Goal: Task Accomplishment & Management: Use online tool/utility

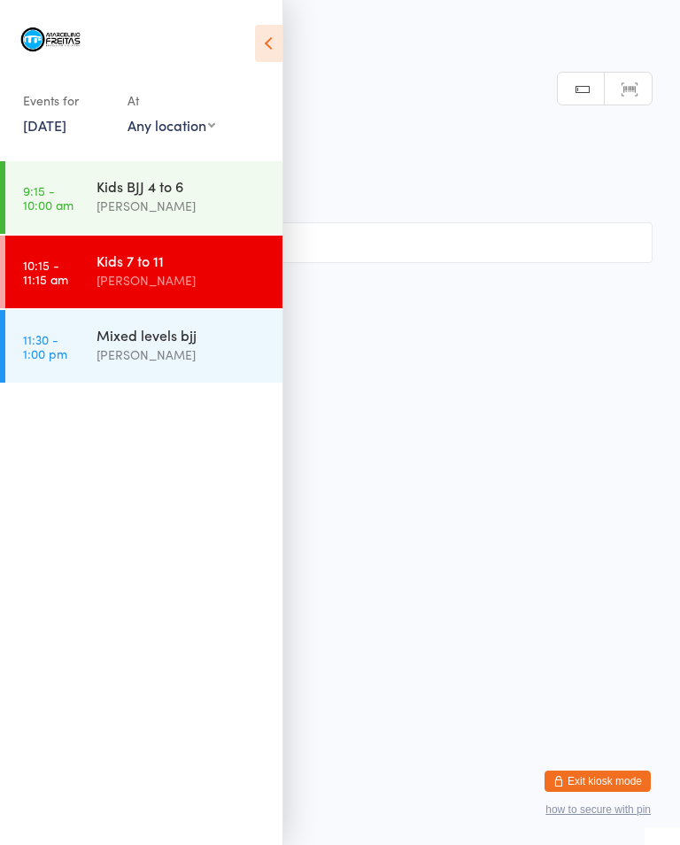
click at [197, 341] on div "Mixed levels bjj" at bounding box center [182, 334] width 171 height 19
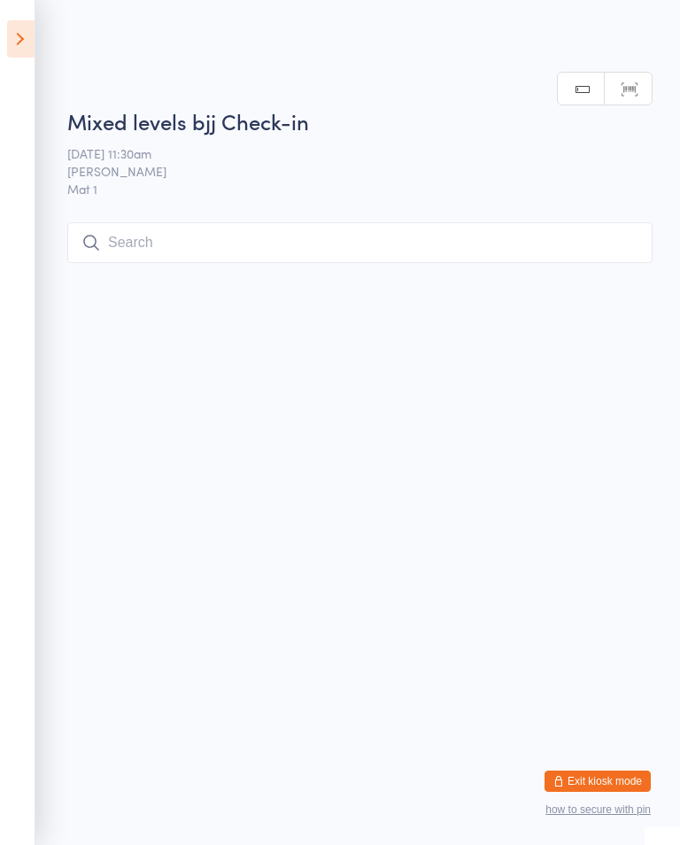
click at [256, 234] on input "search" at bounding box center [359, 242] width 585 height 41
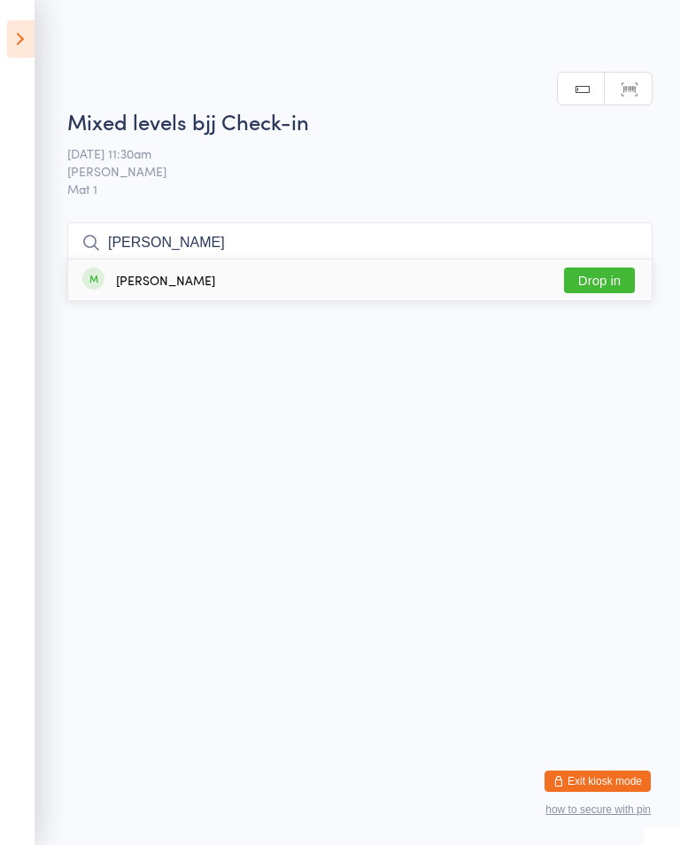
type input "[PERSON_NAME]"
click at [600, 267] on button "Drop in" at bounding box center [599, 280] width 71 height 26
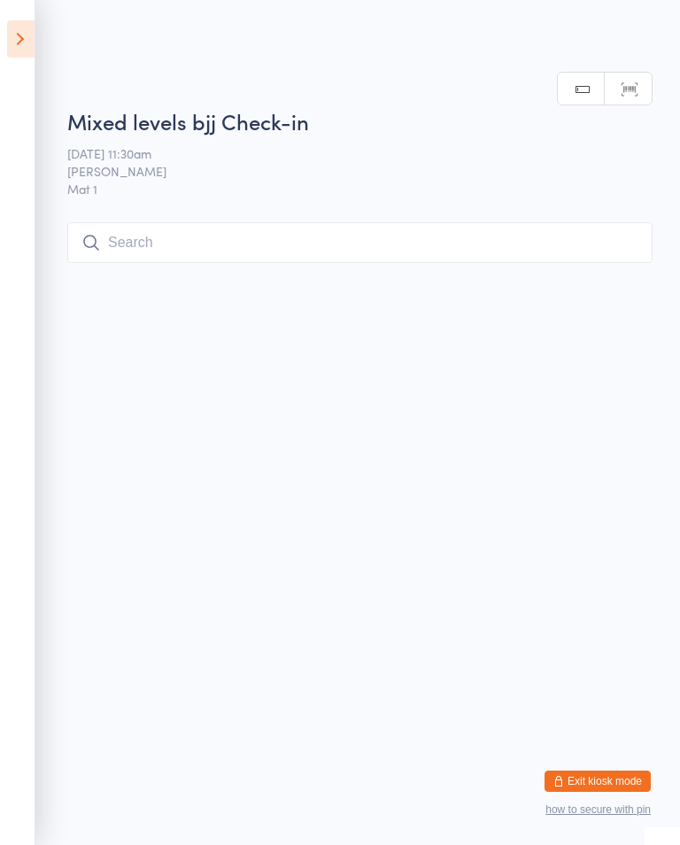
scroll to position [0, 0]
click at [159, 263] on input "search" at bounding box center [359, 242] width 585 height 41
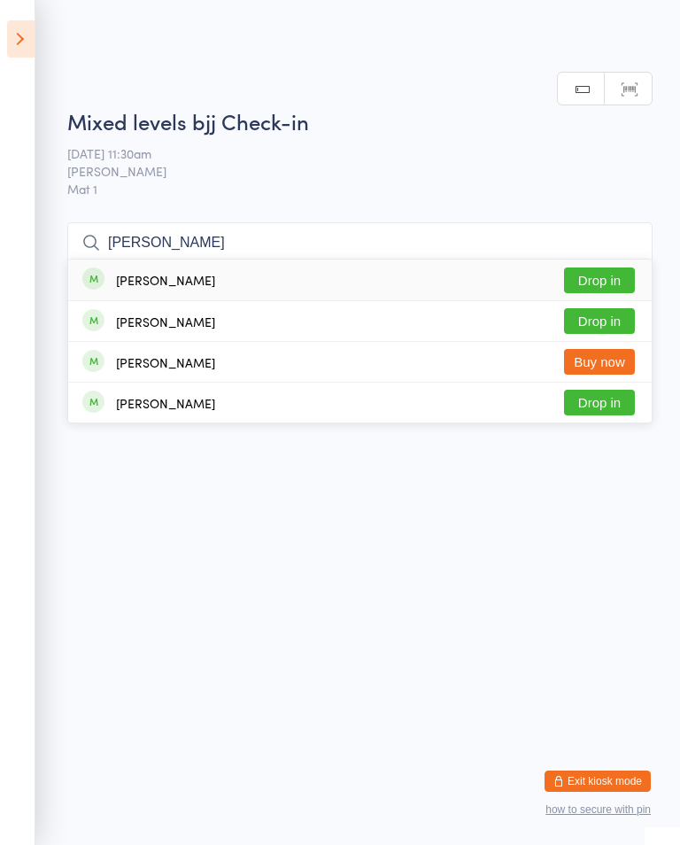
type input "[PERSON_NAME]"
click at [585, 267] on button "Drop in" at bounding box center [599, 280] width 71 height 26
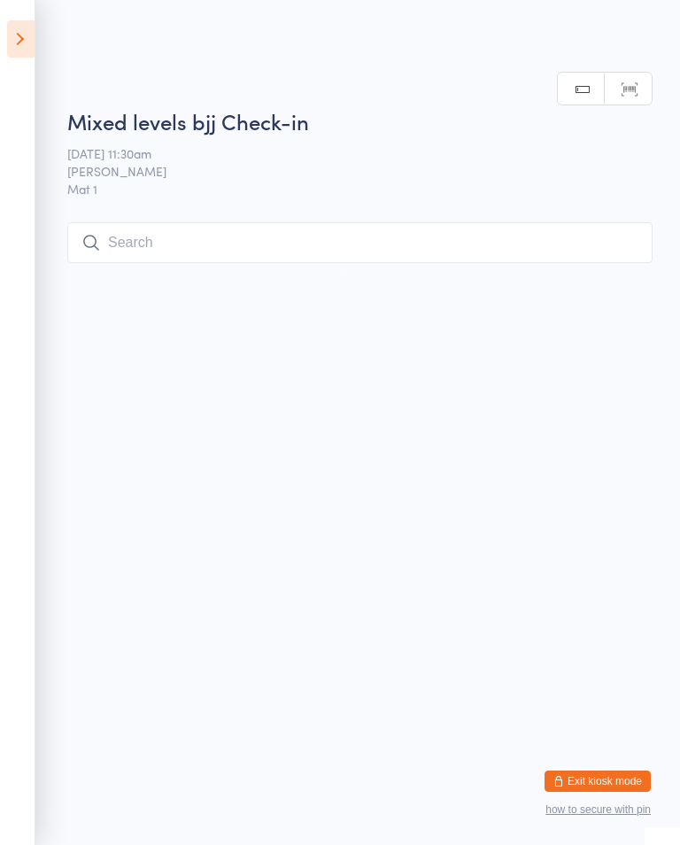
scroll to position [0, 0]
click at [7, 35] on icon at bounding box center [20, 38] width 27 height 37
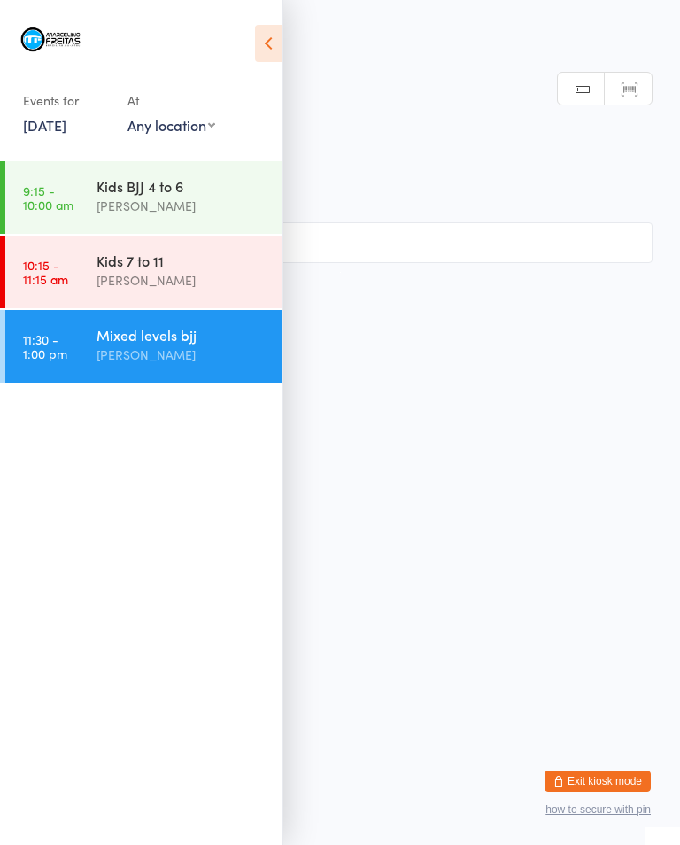
click at [105, 343] on div "Mixed levels bjj" at bounding box center [182, 334] width 171 height 19
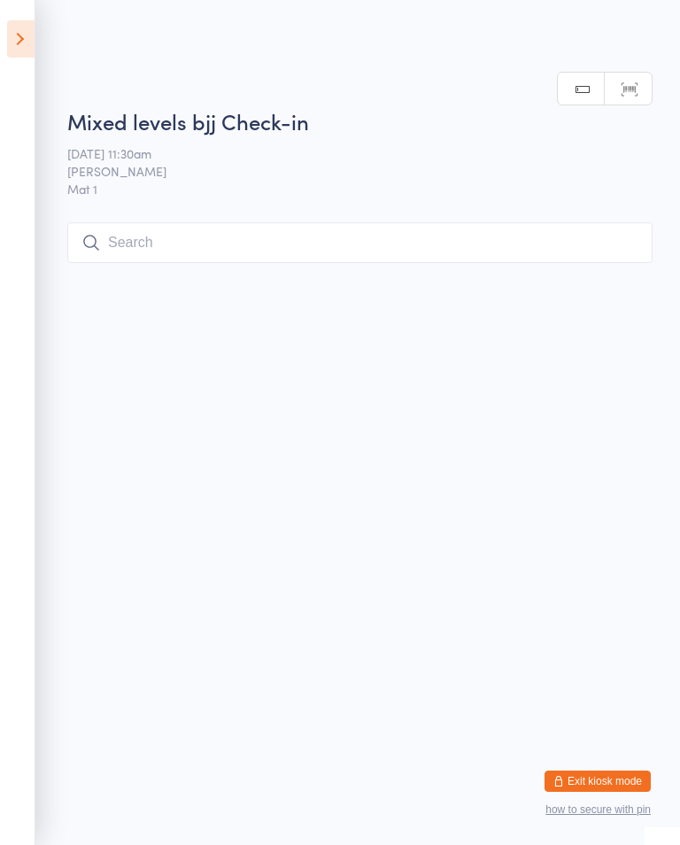
click at [319, 252] on input "search" at bounding box center [359, 242] width 585 height 41
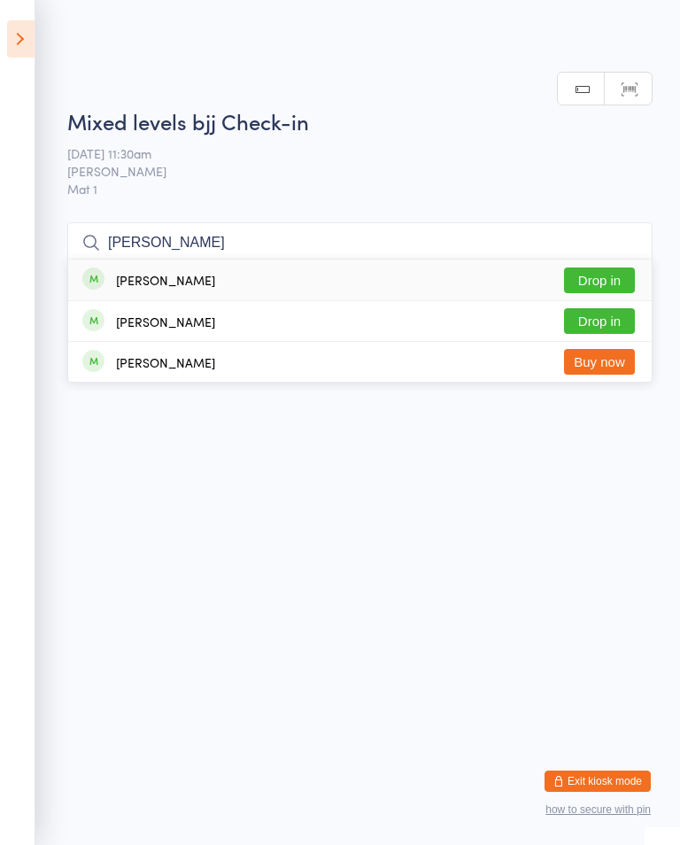
type input "[PERSON_NAME]"
click at [604, 267] on button "Drop in" at bounding box center [599, 280] width 71 height 26
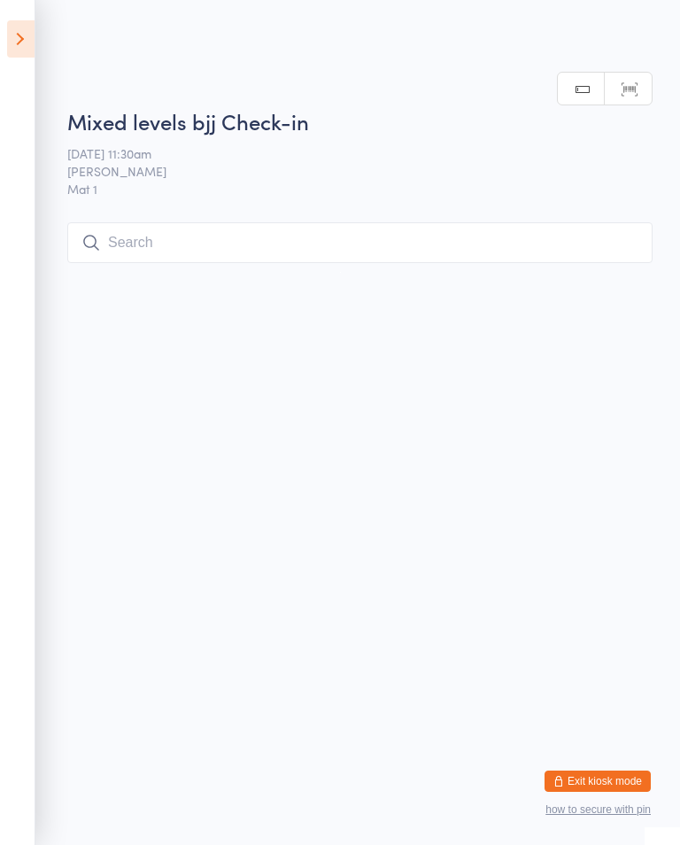
scroll to position [0, 0]
click at [344, 252] on input "search" at bounding box center [359, 242] width 585 height 41
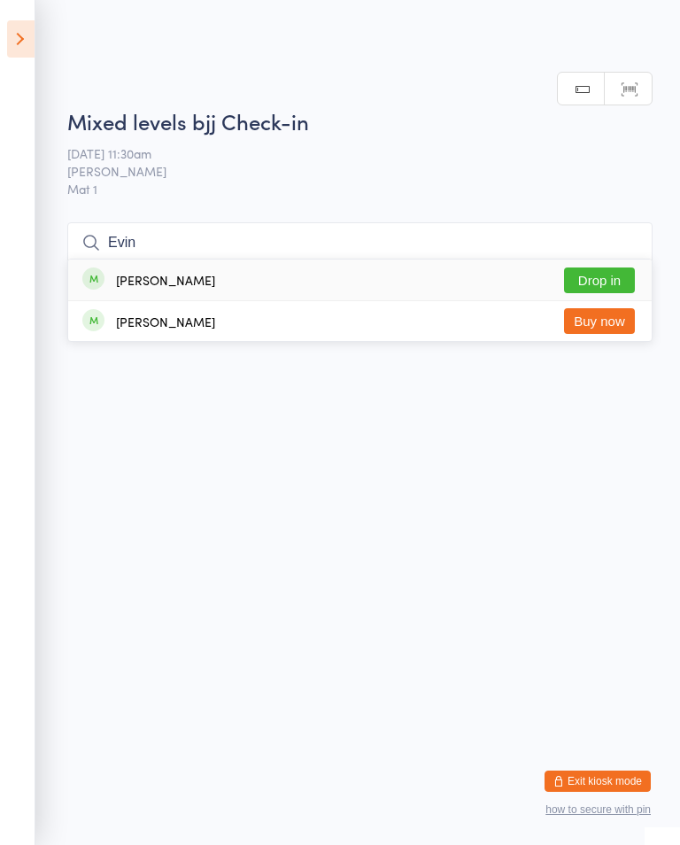
type input "Evin"
click at [595, 267] on button "Drop in" at bounding box center [599, 280] width 71 height 26
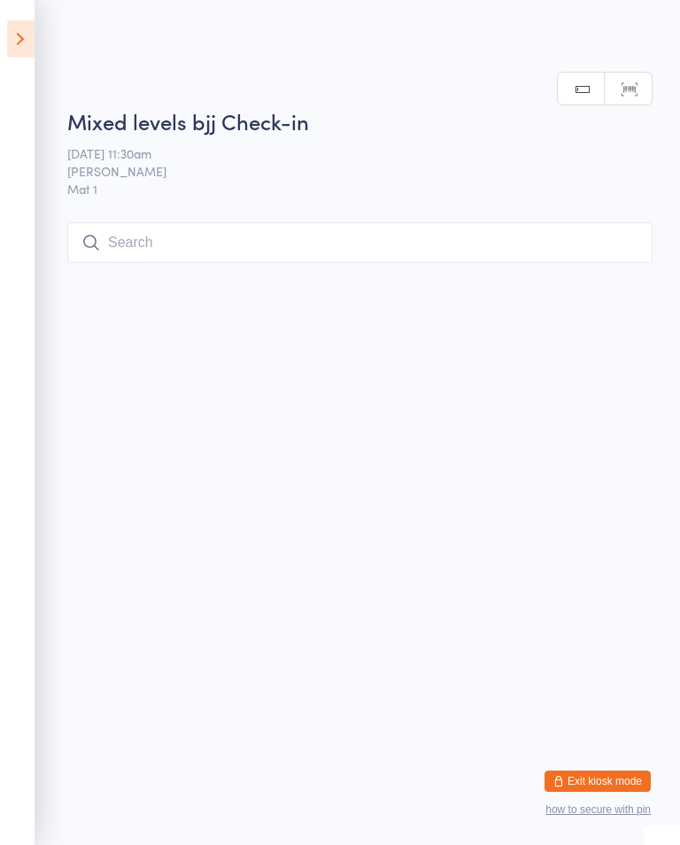
scroll to position [0, 0]
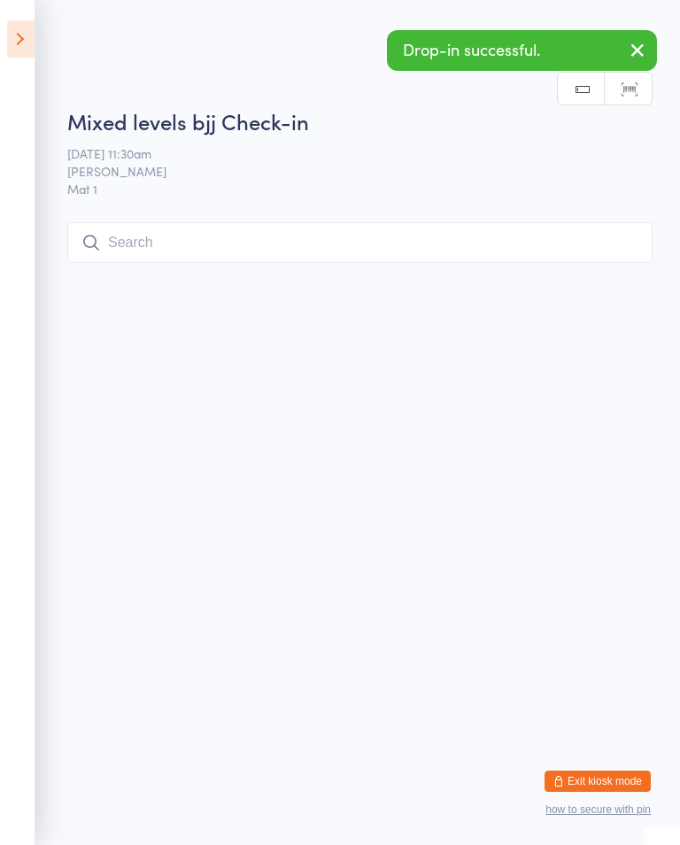
click at [451, 226] on input "search" at bounding box center [359, 242] width 585 height 41
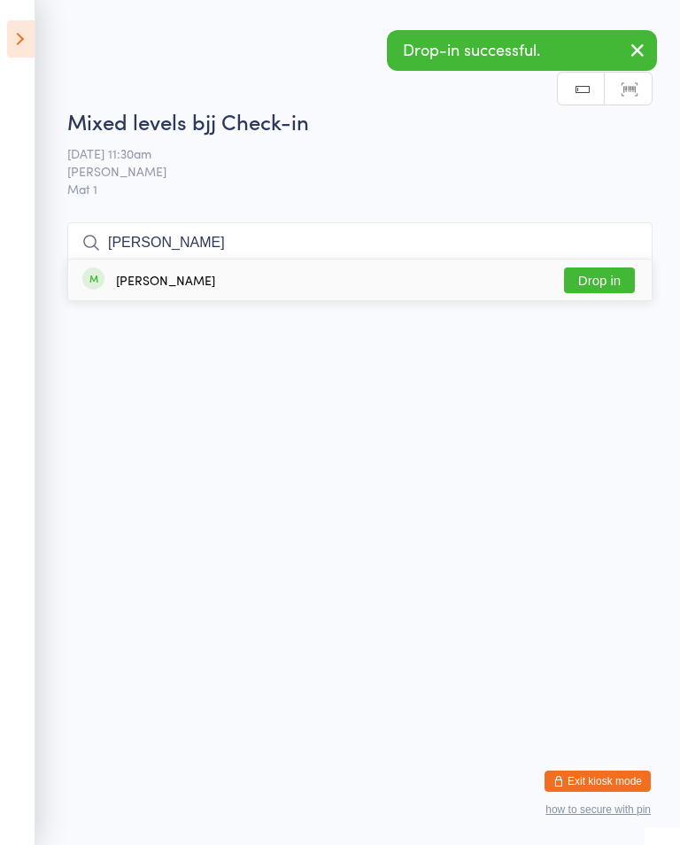
type input "[PERSON_NAME]"
click at [596, 267] on button "Drop in" at bounding box center [599, 280] width 71 height 26
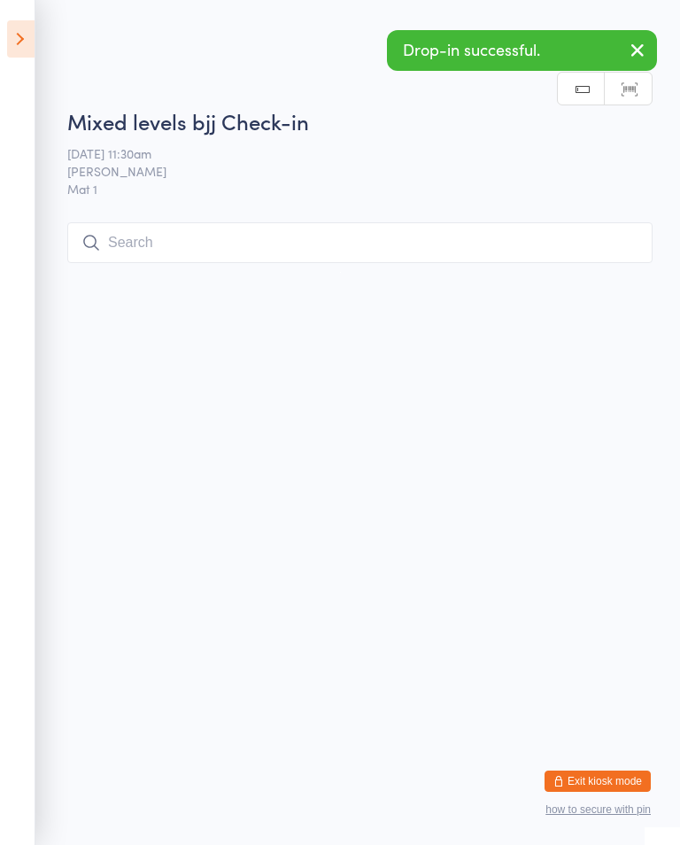
scroll to position [0, 0]
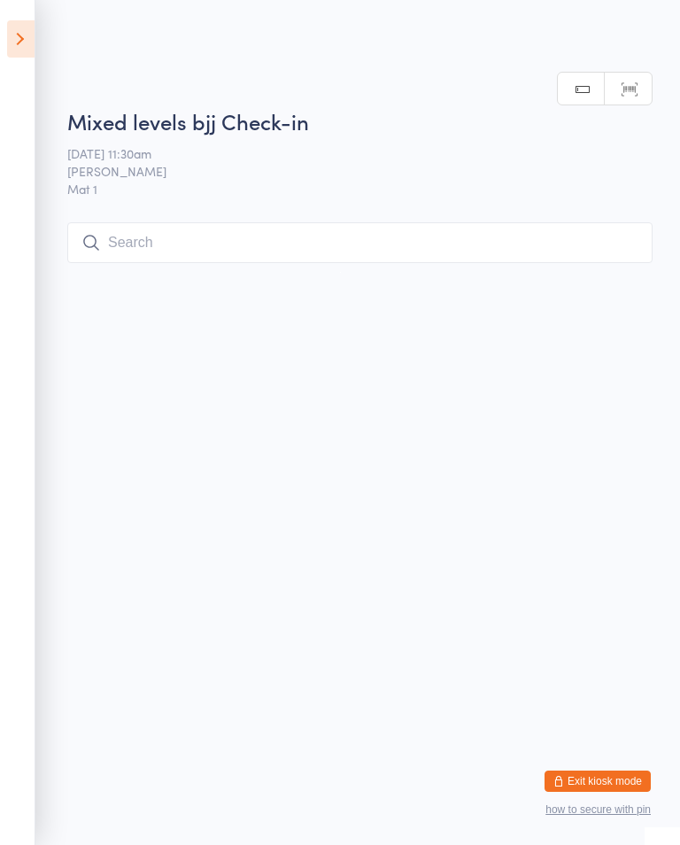
click at [173, 246] on input "search" at bounding box center [359, 242] width 585 height 41
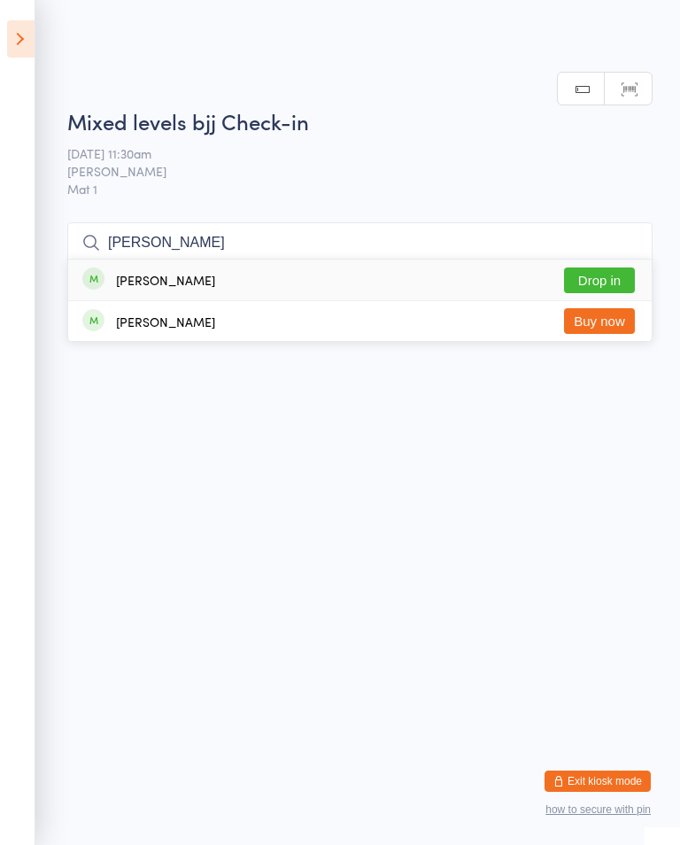
type input "[PERSON_NAME]"
click at [624, 267] on button "Drop in" at bounding box center [599, 280] width 71 height 26
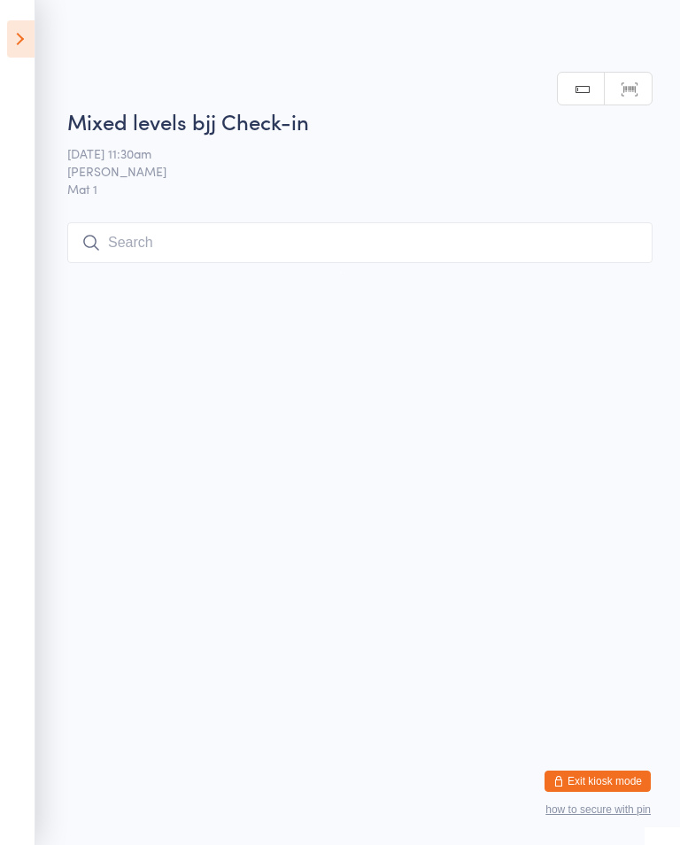
scroll to position [0, 0]
click at [155, 227] on input "search" at bounding box center [359, 242] width 585 height 41
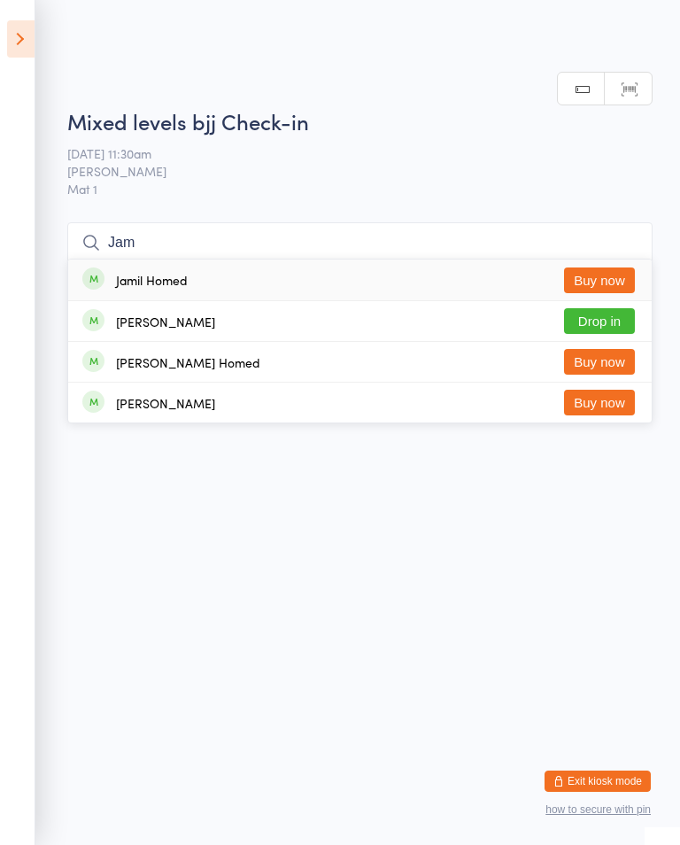
type input "Jam"
click at [586, 308] on button "Drop in" at bounding box center [599, 321] width 71 height 26
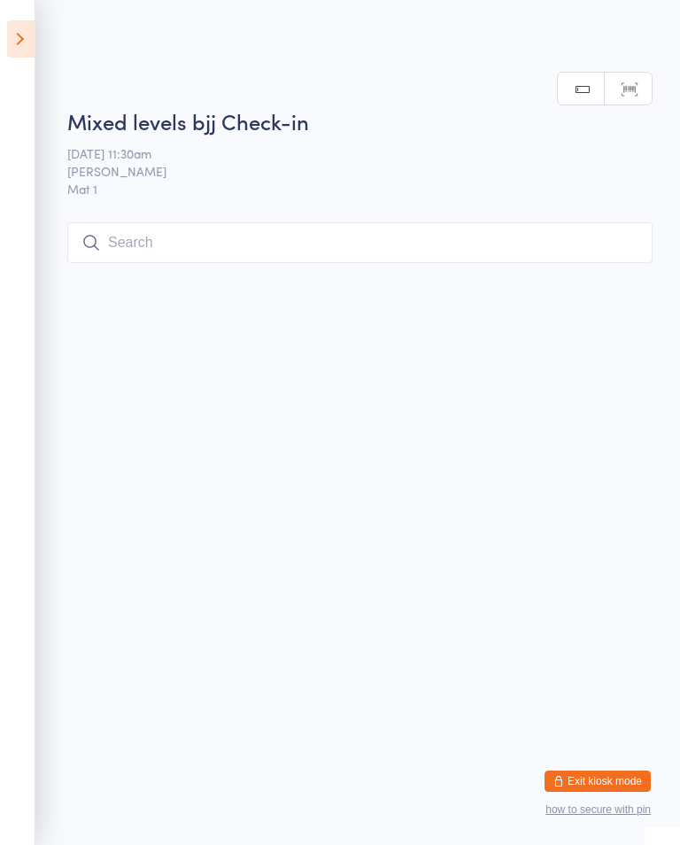
scroll to position [0, 0]
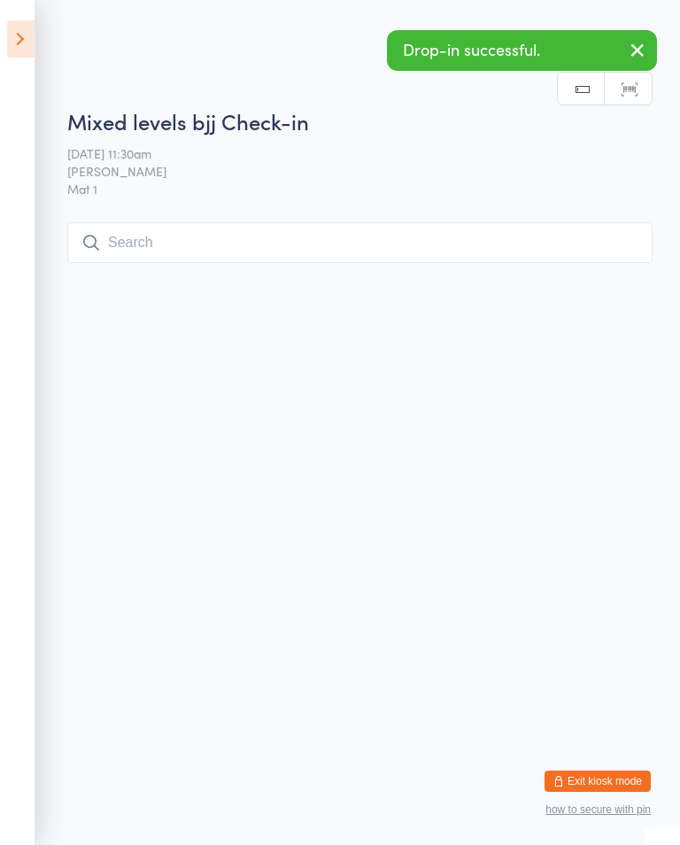
click at [146, 228] on input "search" at bounding box center [359, 242] width 585 height 41
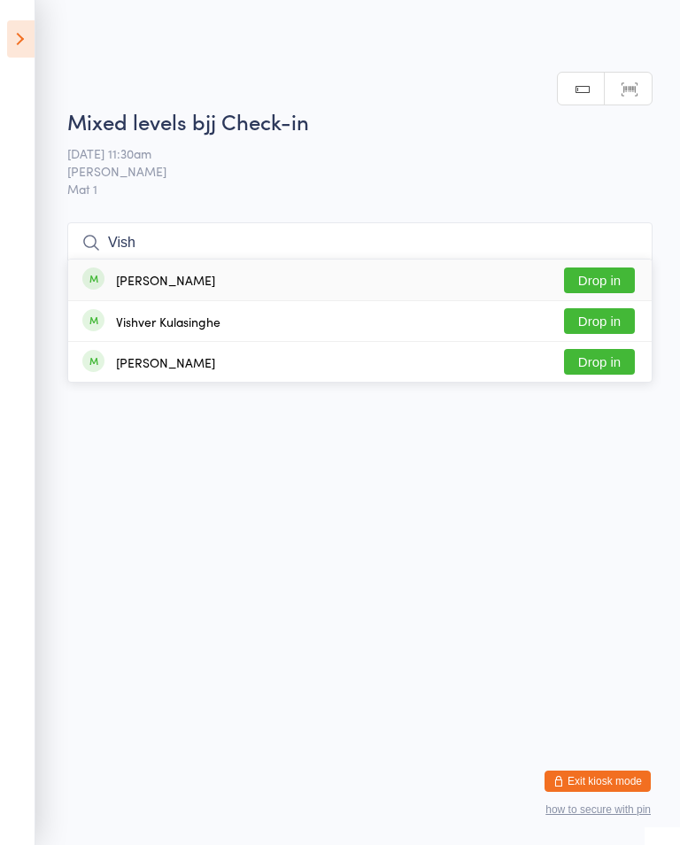
type input "Vish"
click at [587, 267] on button "Drop in" at bounding box center [599, 280] width 71 height 26
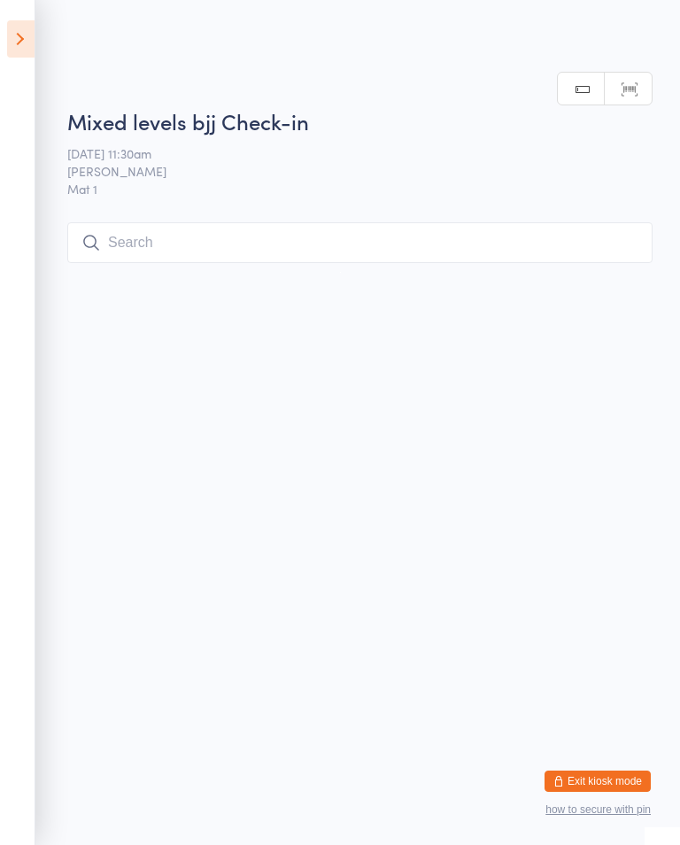
click at [469, 233] on input "search" at bounding box center [359, 242] width 585 height 41
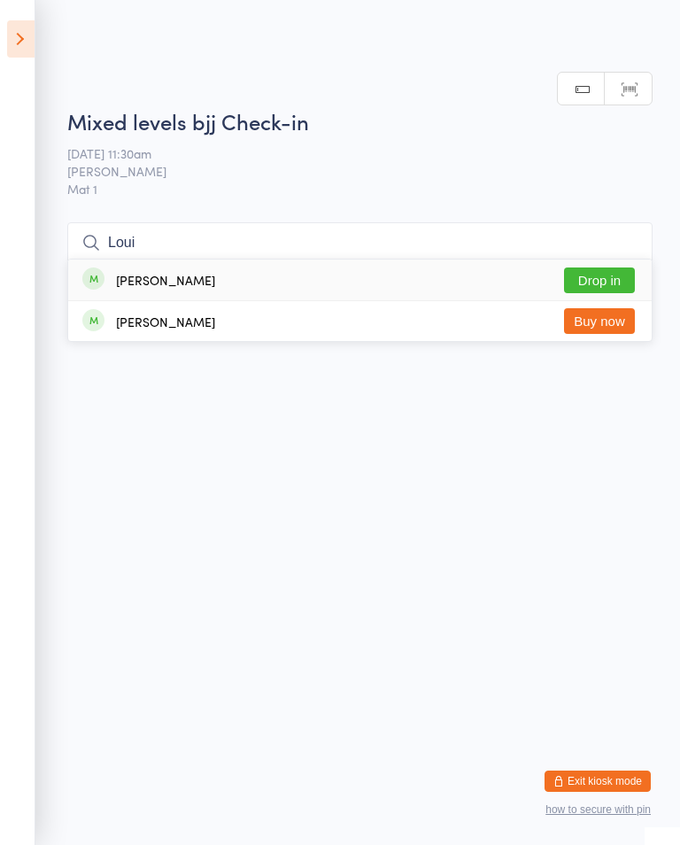
type input "Loui"
click at [454, 259] on div "[PERSON_NAME] Drop in" at bounding box center [360, 279] width 584 height 41
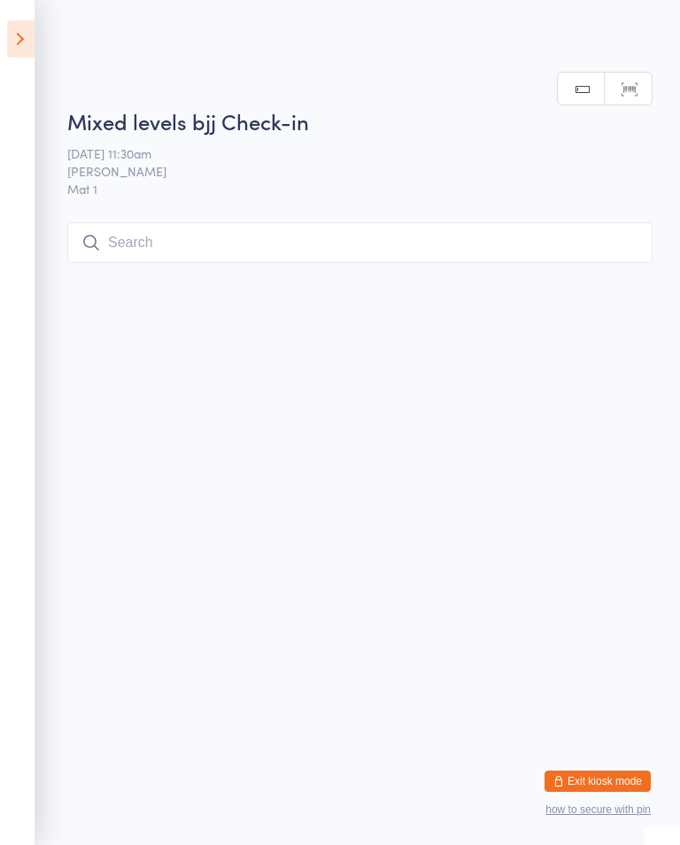
scroll to position [0, 0]
click at [474, 237] on input "search" at bounding box center [359, 242] width 585 height 41
type input "Laz"
click at [437, 259] on div "[PERSON_NAME] Drop in" at bounding box center [360, 279] width 584 height 41
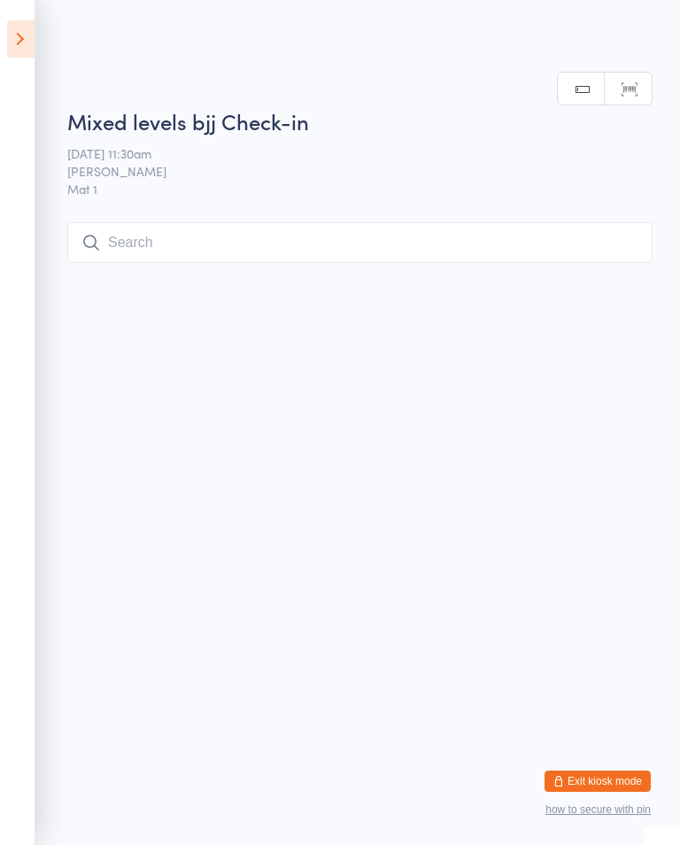
scroll to position [0, 0]
click at [474, 254] on input "search" at bounding box center [359, 242] width 585 height 41
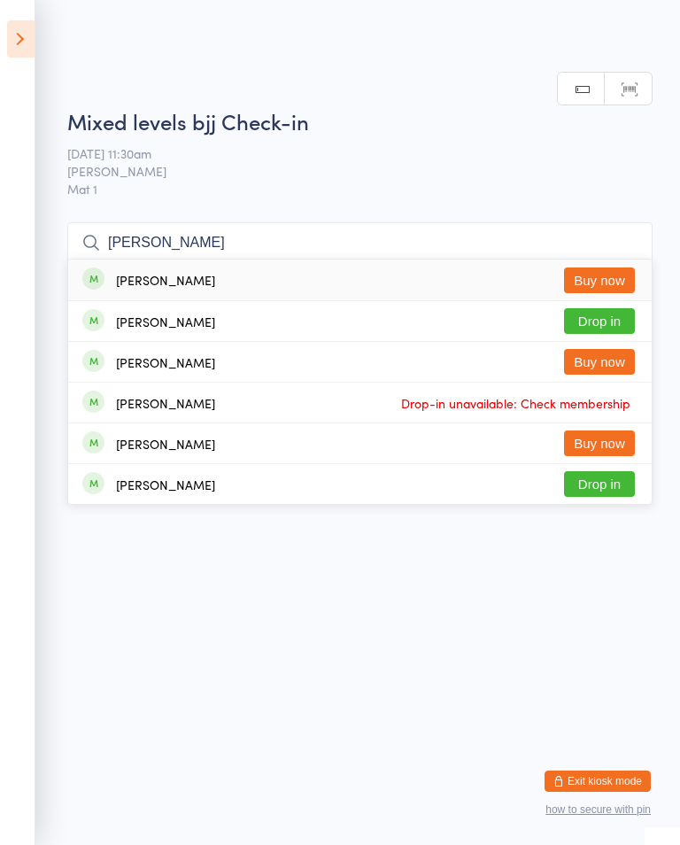
type input "[PERSON_NAME]"
click at [620, 308] on button "Drop in" at bounding box center [599, 321] width 71 height 26
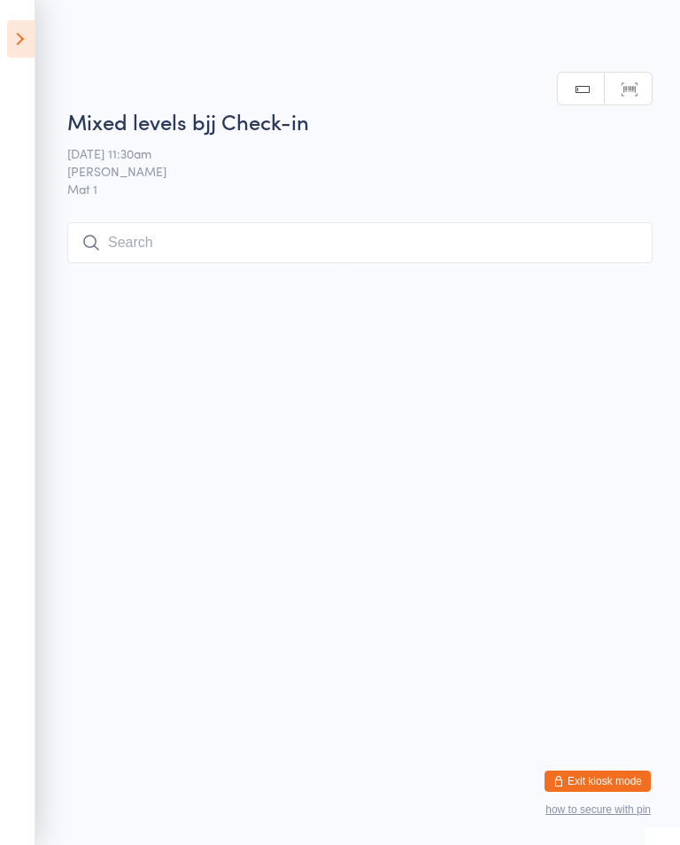
scroll to position [0, 0]
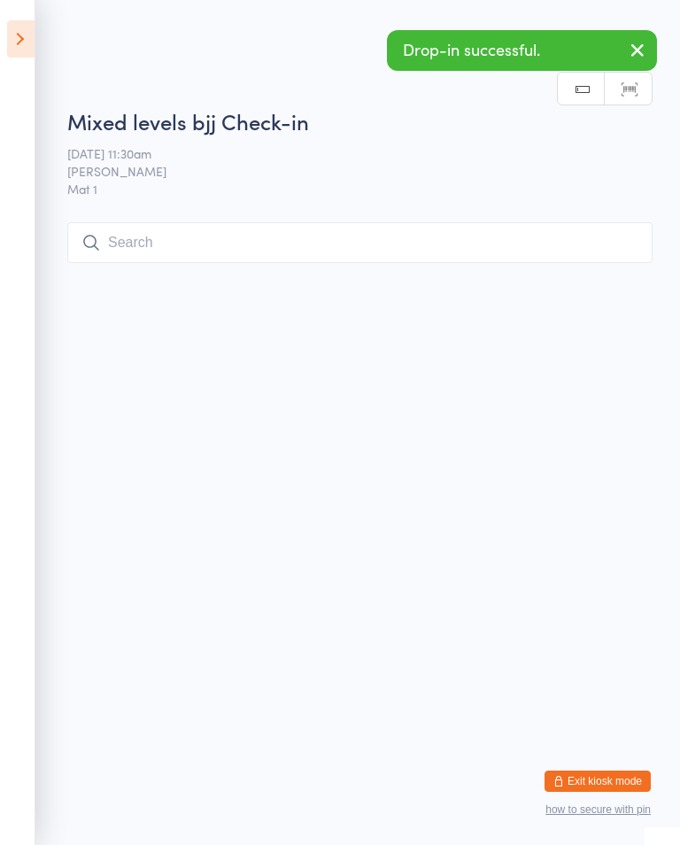
click at [399, 252] on input "search" at bounding box center [359, 242] width 585 height 41
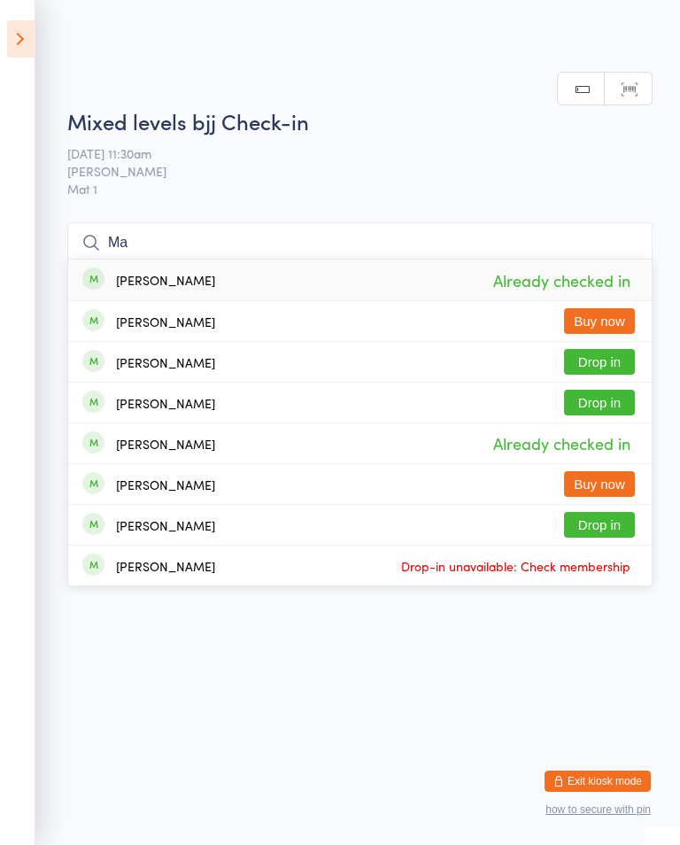
type input "M"
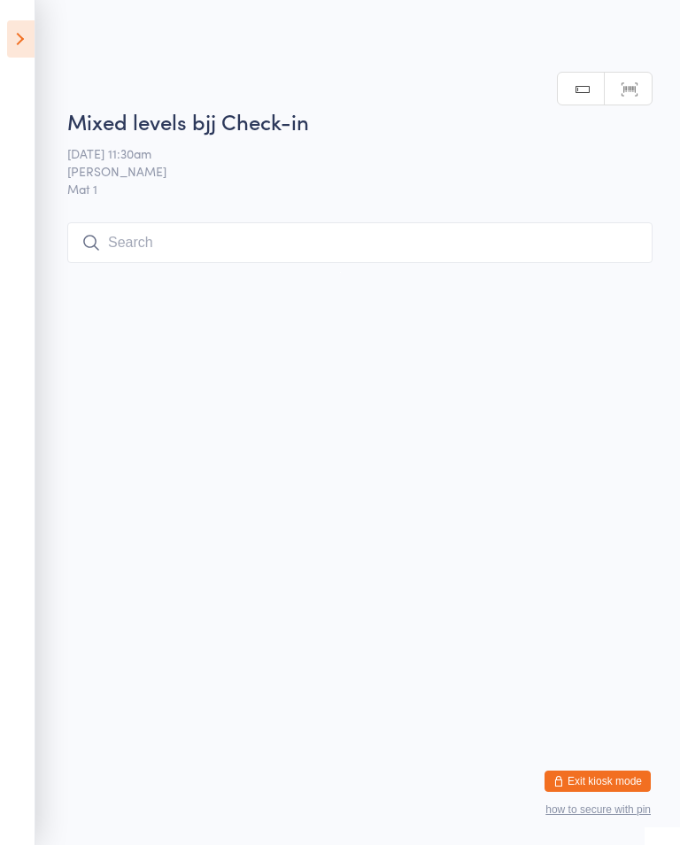
scroll to position [0, 0]
type input "T"
